Goal: Task Accomplishment & Management: Complete application form

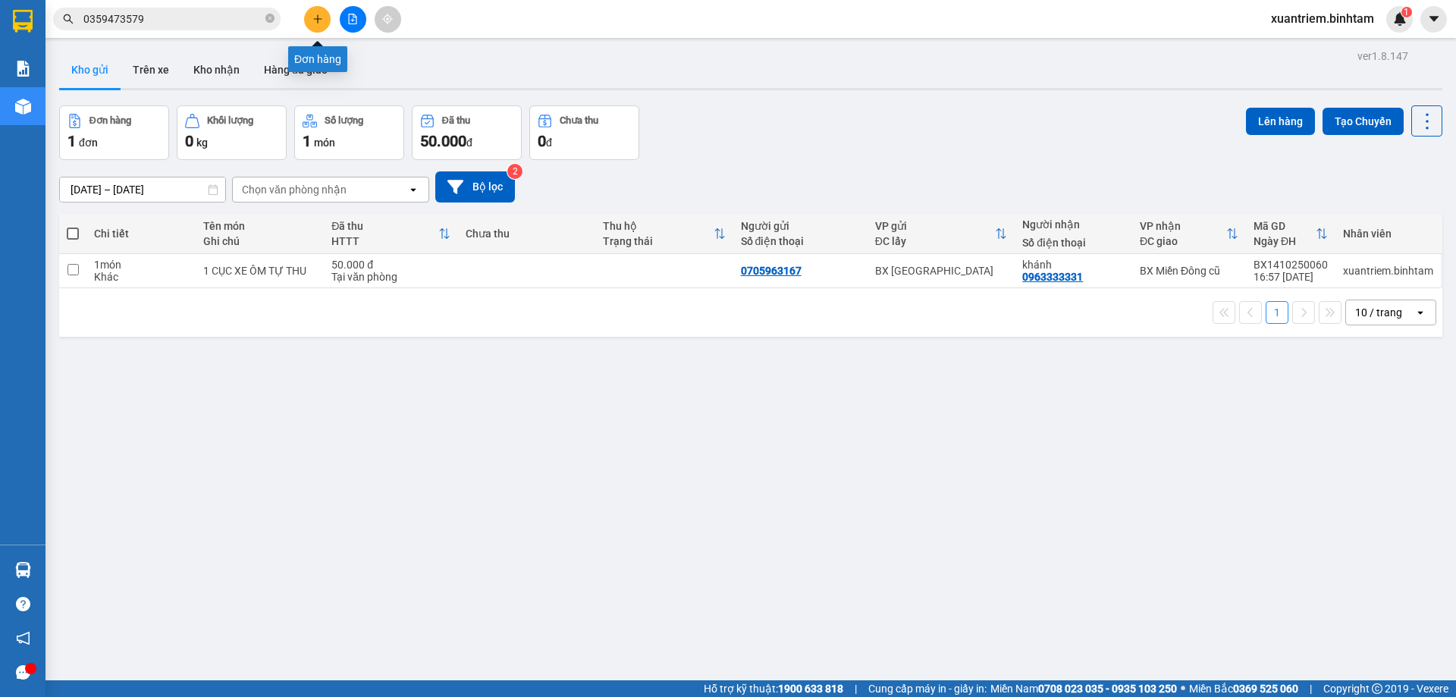
click at [313, 23] on icon "plus" at bounding box center [318, 19] width 11 height 11
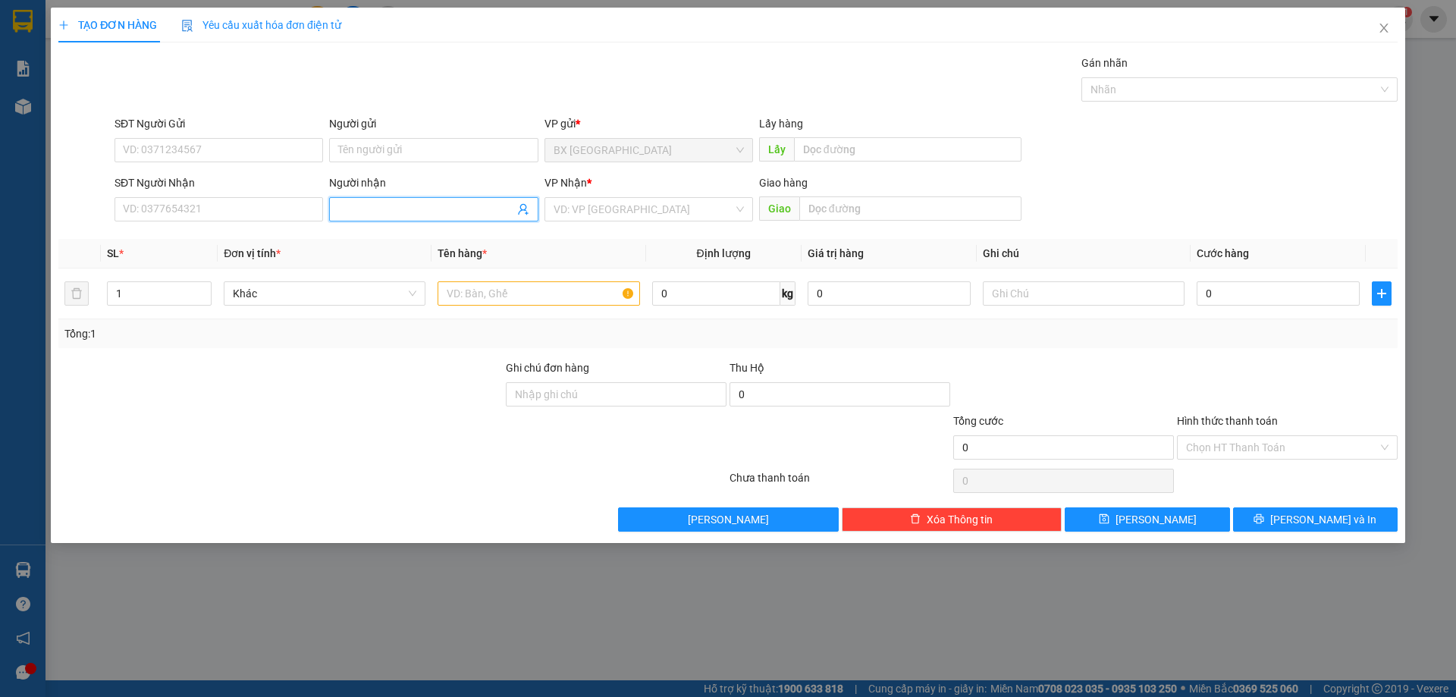
click at [393, 215] on input "Người nhận" at bounding box center [425, 209] width 175 height 17
type input "như"
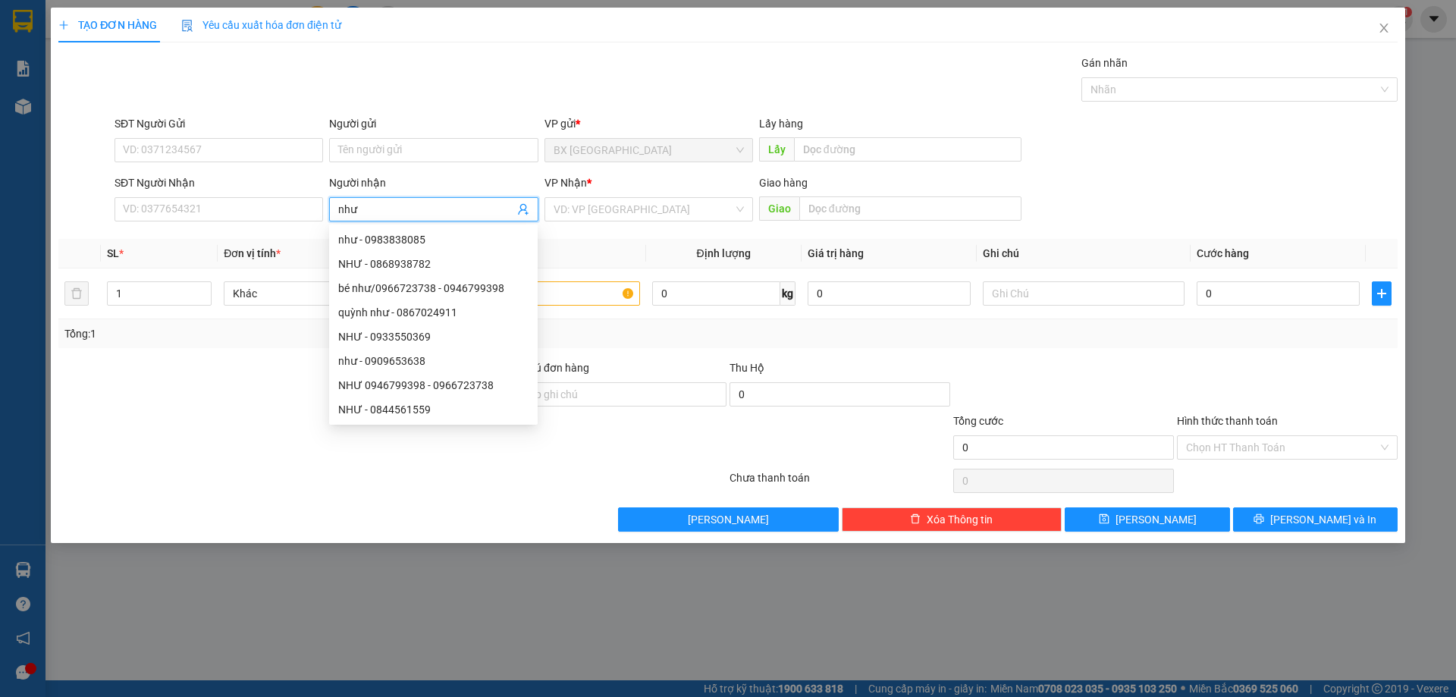
click at [436, 211] on input "như" at bounding box center [425, 209] width 175 height 17
click at [446, 382] on div "NHƯ 0946799398 - 0966723738" at bounding box center [433, 385] width 190 height 17
type input "0966723738"
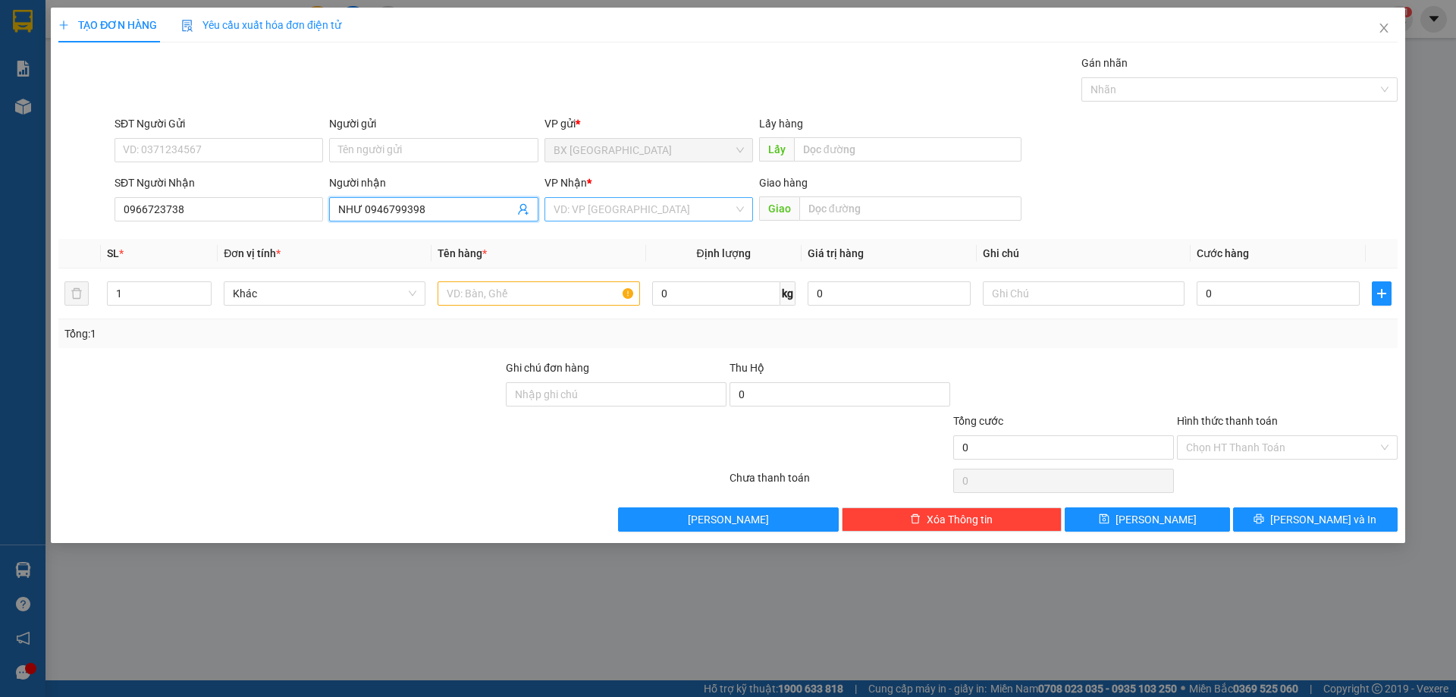
type input "NHƯ 0946799398"
click at [658, 216] on input "search" at bounding box center [644, 209] width 180 height 23
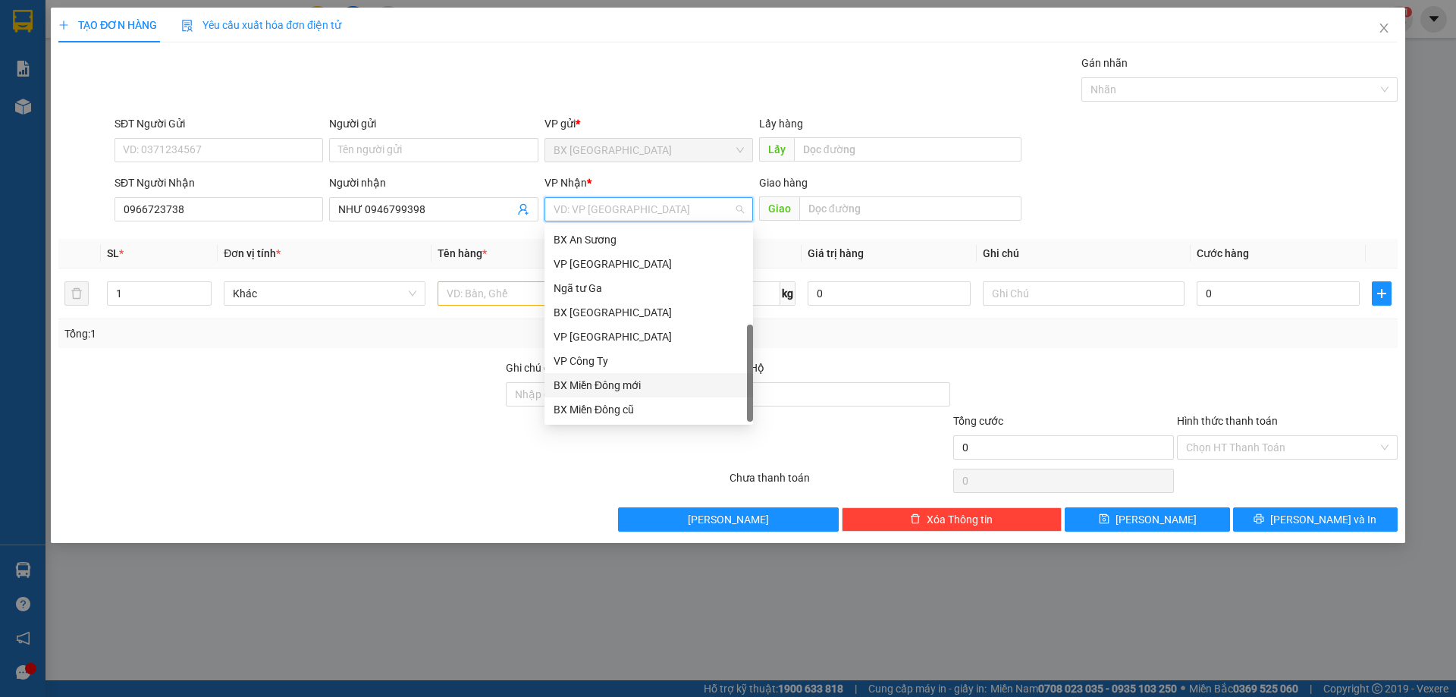
scroll to position [49, 0]
click at [611, 383] on div "Dọc đường" at bounding box center [649, 385] width 190 height 17
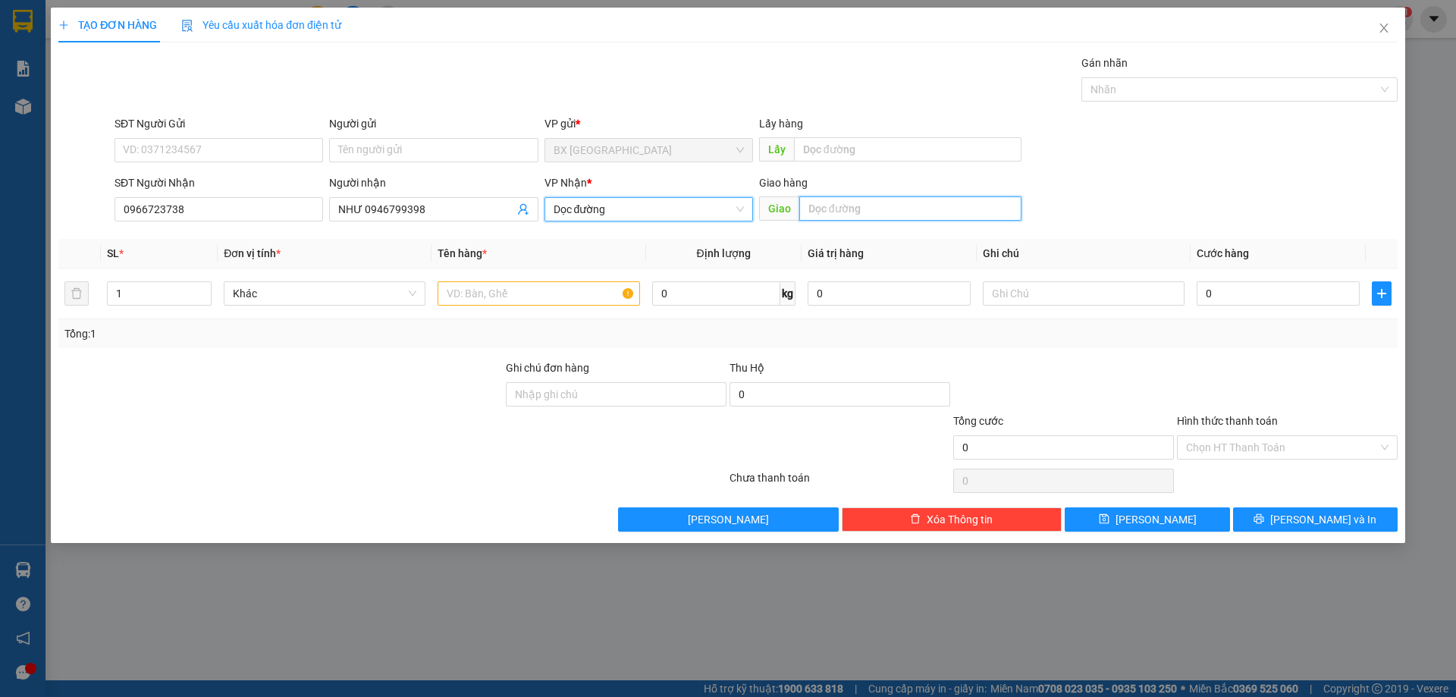
click at [887, 208] on input "text" at bounding box center [910, 208] width 222 height 24
type input "hồng lĩnh"
click at [561, 298] on input "text" at bounding box center [539, 293] width 202 height 24
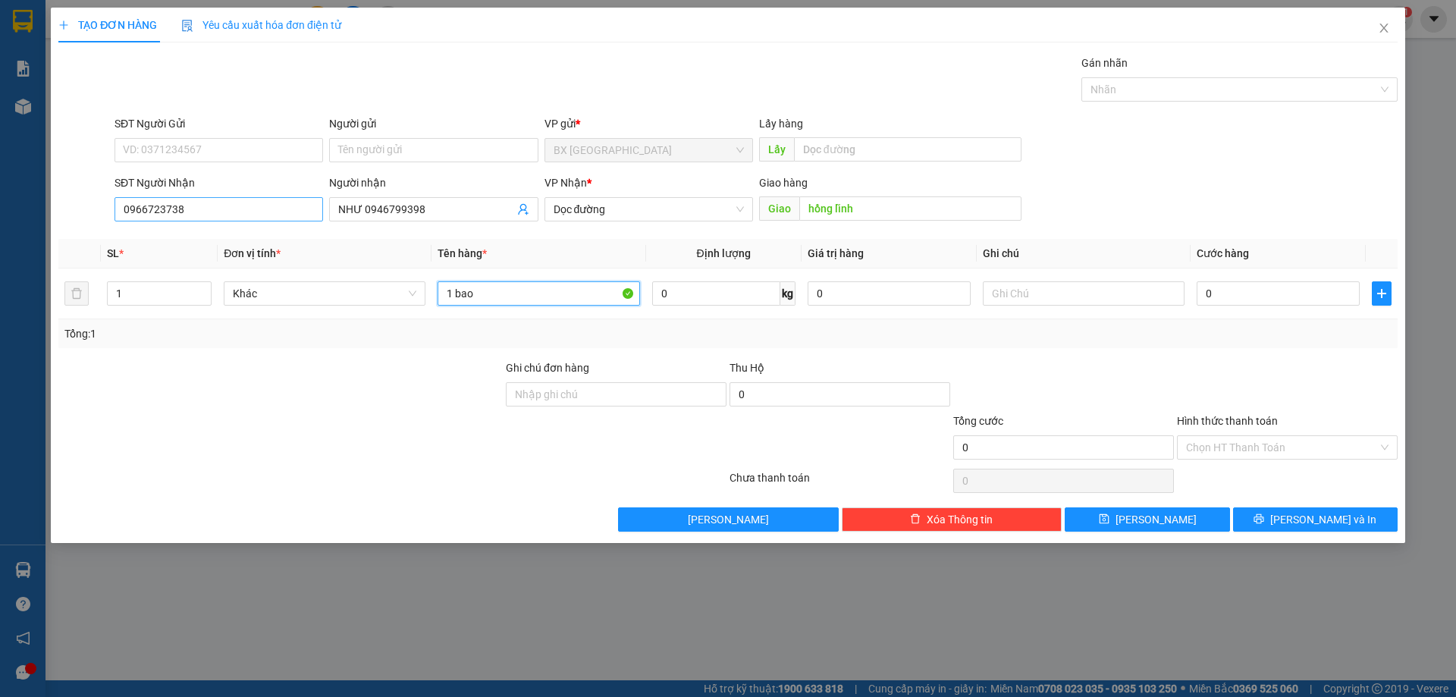
type input "1 bao"
click at [194, 217] on input "0966723738" at bounding box center [219, 209] width 209 height 24
click at [196, 217] on input "0966723738" at bounding box center [219, 209] width 209 height 24
click at [234, 148] on input "SĐT Người Gửi" at bounding box center [219, 150] width 209 height 24
type input "0362807939"
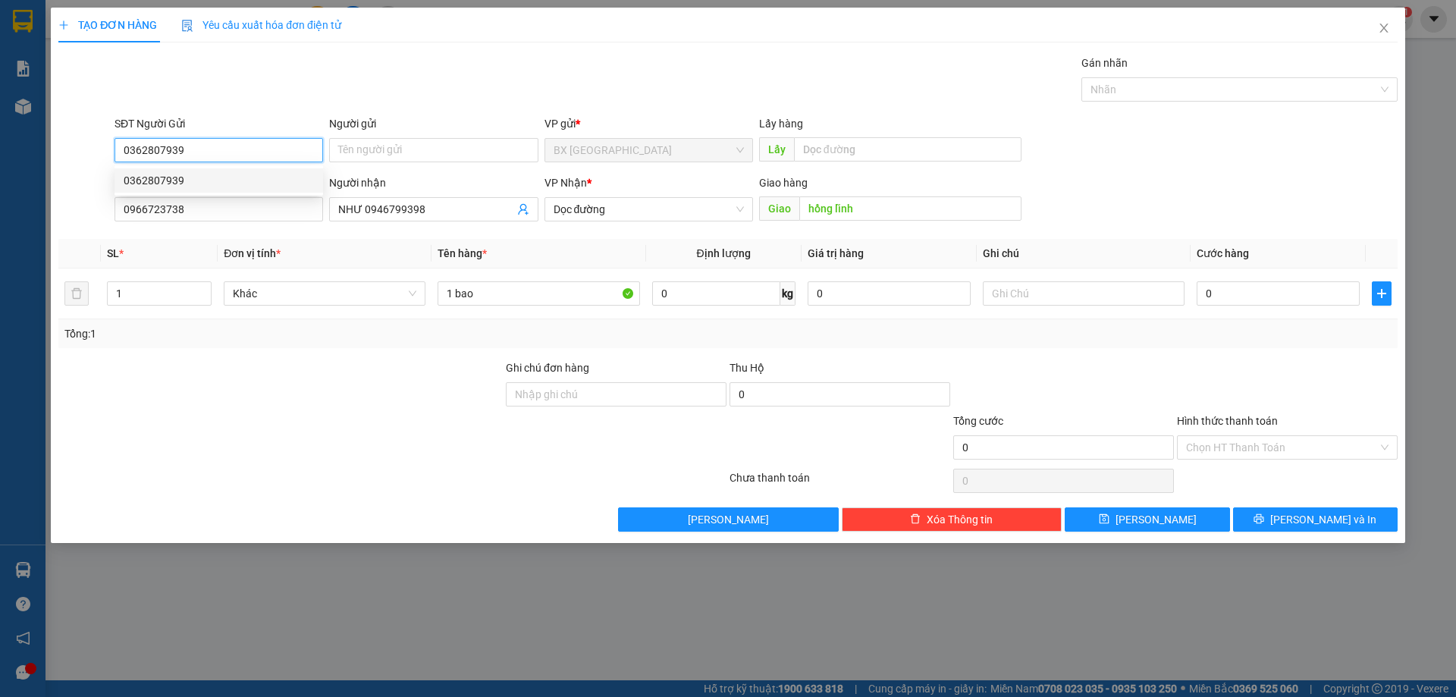
click at [247, 142] on input "0362807939" at bounding box center [219, 150] width 209 height 24
click at [227, 175] on div "0362807939" at bounding box center [219, 180] width 190 height 17
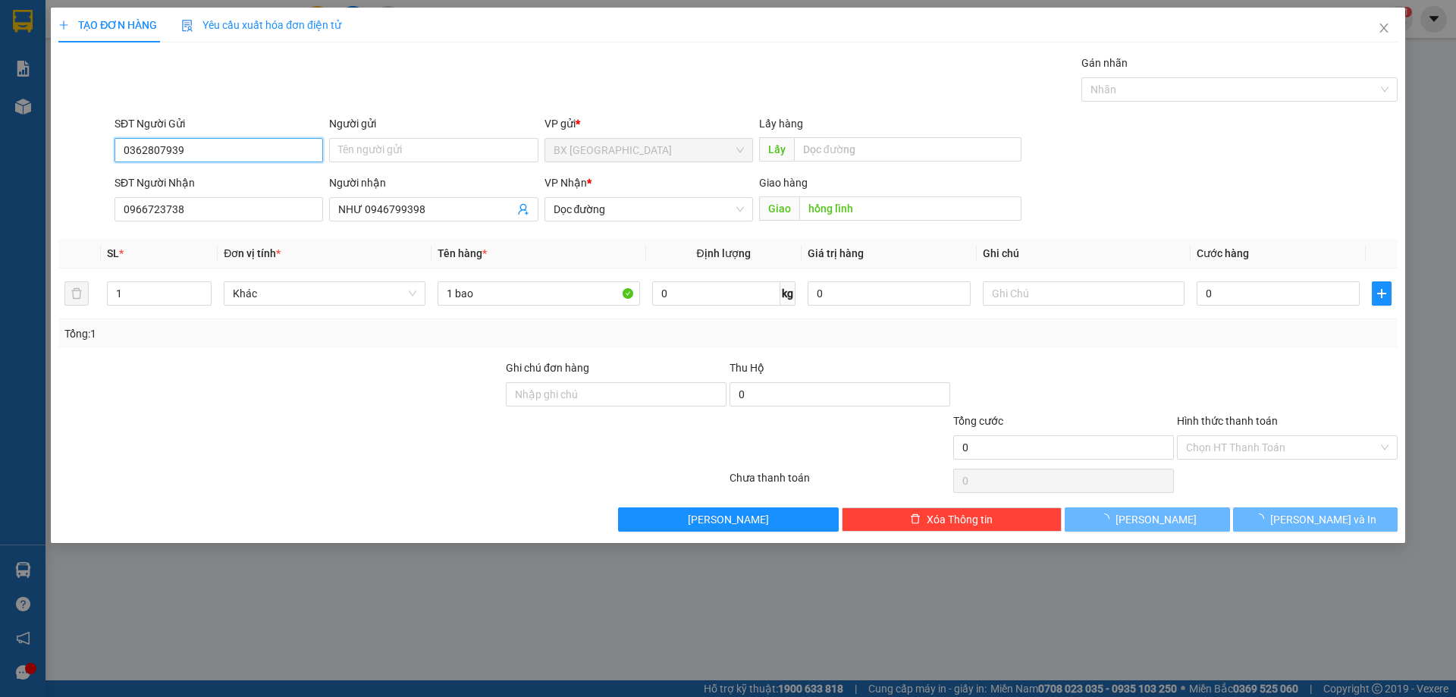
type input "100.000"
type input "0362807939"
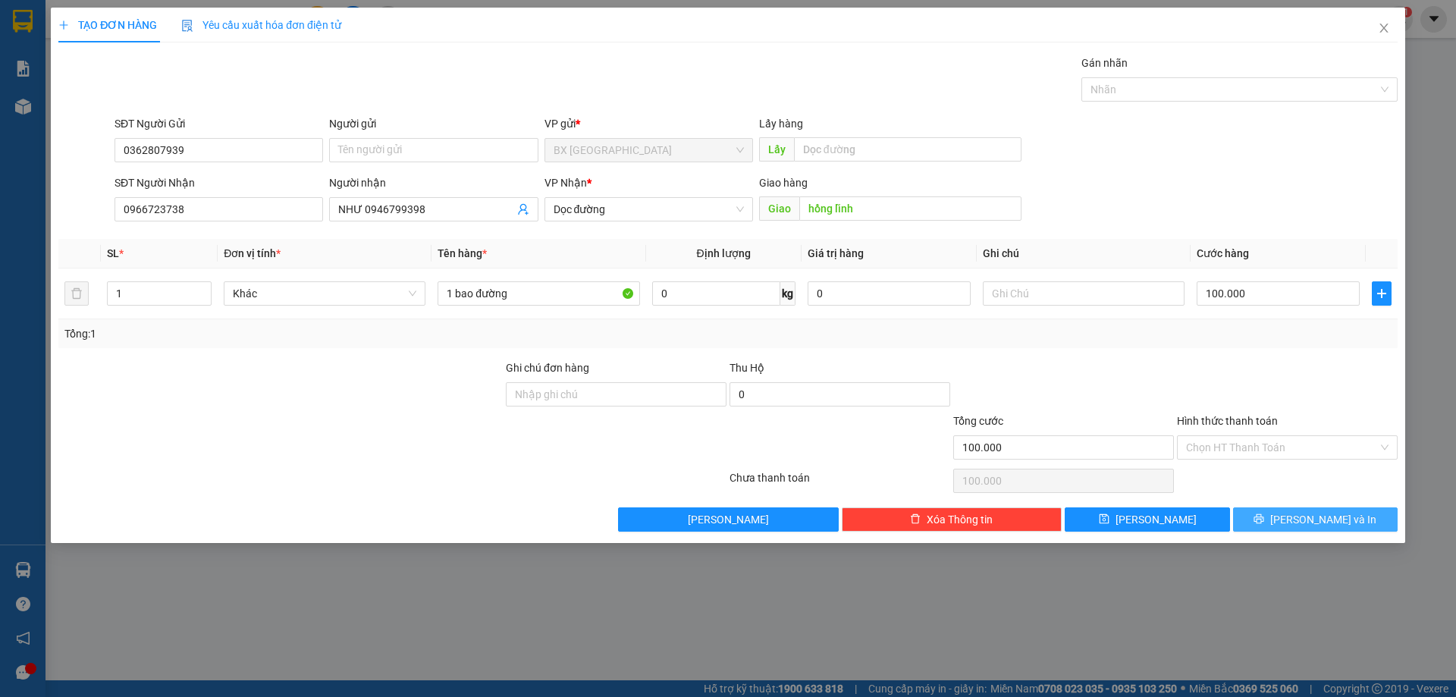
click at [1276, 520] on button "[PERSON_NAME] và In" at bounding box center [1315, 519] width 165 height 24
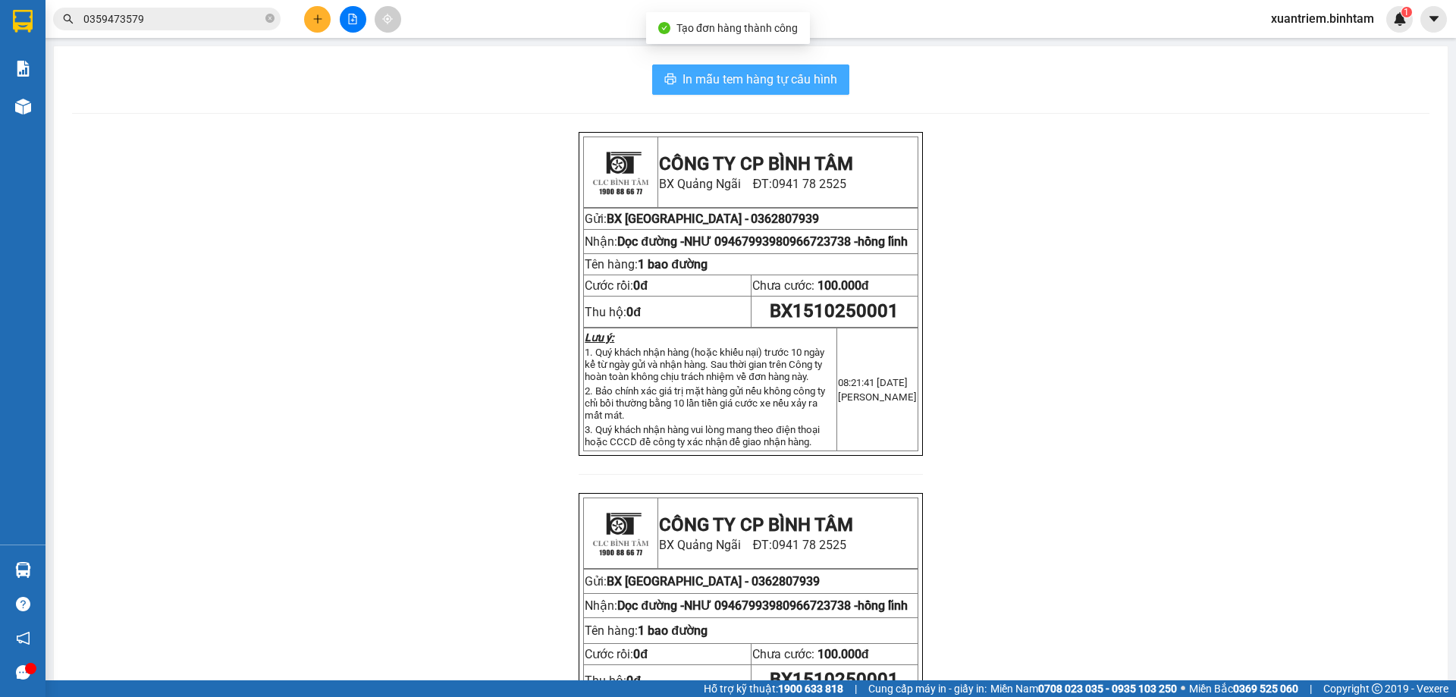
click at [799, 80] on span "In mẫu tem hàng tự cấu hình" at bounding box center [760, 79] width 155 height 19
